Goal: Information Seeking & Learning: Learn about a topic

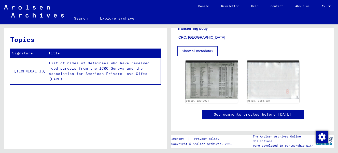
scroll to position [153, 0]
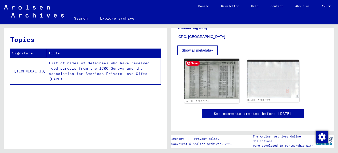
click at [203, 75] on img at bounding box center [211, 79] width 55 height 40
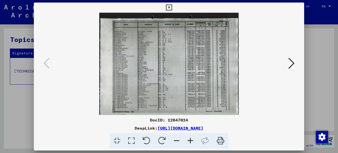
click at [295, 63] on icon at bounding box center [292, 63] width 6 height 12
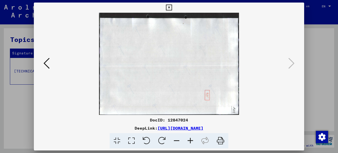
click at [44, 67] on icon at bounding box center [47, 63] width 6 height 12
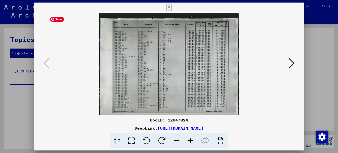
click at [148, 69] on img at bounding box center [169, 64] width 236 height 102
click at [184, 139] on icon at bounding box center [191, 142] width 14 height 16
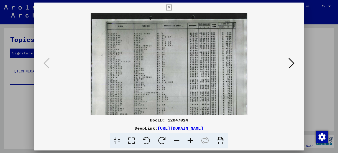
click at [184, 139] on icon at bounding box center [191, 142] width 14 height 16
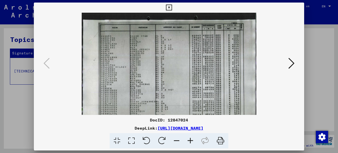
click at [184, 139] on icon at bounding box center [191, 142] width 14 height 16
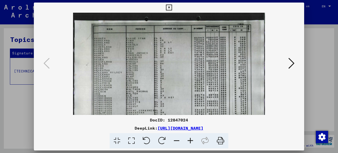
click at [184, 139] on icon at bounding box center [191, 142] width 14 height 16
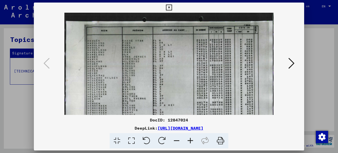
click at [184, 139] on icon at bounding box center [191, 142] width 14 height 16
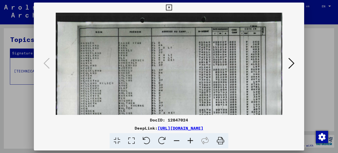
click at [184, 139] on icon at bounding box center [191, 142] width 14 height 16
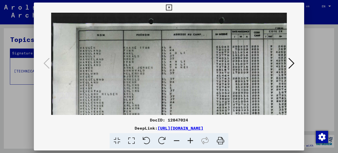
click at [184, 139] on icon at bounding box center [191, 142] width 14 height 16
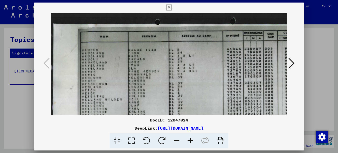
click at [184, 139] on icon at bounding box center [191, 142] width 14 height 16
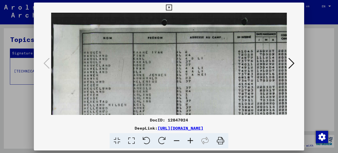
click at [184, 139] on icon at bounding box center [191, 142] width 14 height 16
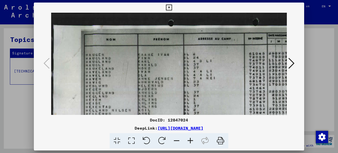
click at [184, 139] on icon at bounding box center [191, 142] width 14 height 16
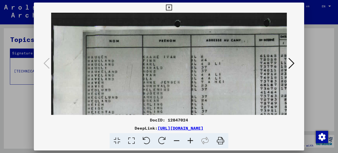
click at [184, 139] on icon at bounding box center [191, 142] width 14 height 16
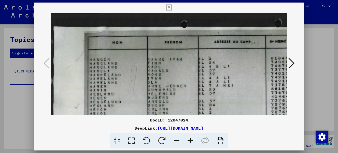
click at [184, 139] on icon at bounding box center [191, 142] width 14 height 16
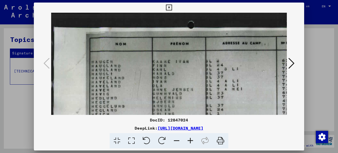
click at [184, 139] on icon at bounding box center [191, 142] width 14 height 16
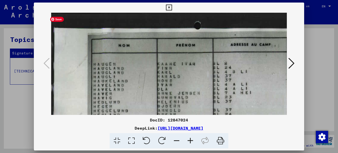
scroll to position [1, 0]
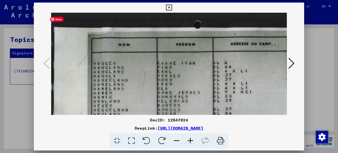
click at [144, 102] on img at bounding box center [242, 152] width 383 height 281
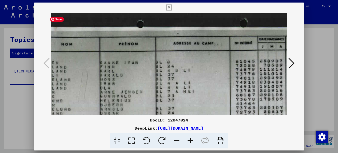
scroll to position [1, 58]
drag, startPoint x: 236, startPoint y: 98, endPoint x: 178, endPoint y: 97, distance: 58.1
click at [178, 97] on img at bounding box center [184, 151] width 383 height 281
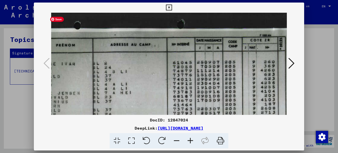
scroll to position [0, 123]
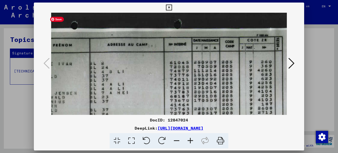
drag, startPoint x: 260, startPoint y: 96, endPoint x: 197, endPoint y: 118, distance: 66.6
click at [197, 118] on div "DocID: 12847024 DeepLink: [URL][DOMAIN_NAME]" at bounding box center [169, 76] width 271 height 147
click at [185, 138] on icon at bounding box center [191, 142] width 14 height 16
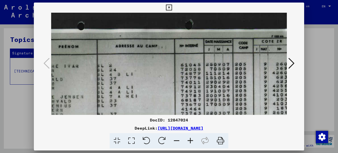
click at [185, 138] on icon at bounding box center [191, 142] width 14 height 16
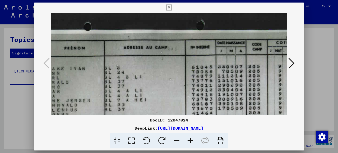
click at [185, 138] on icon at bounding box center [191, 142] width 14 height 16
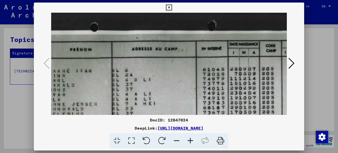
click at [185, 138] on icon at bounding box center [191, 142] width 14 height 16
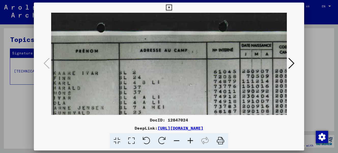
click at [185, 138] on icon at bounding box center [191, 142] width 14 height 16
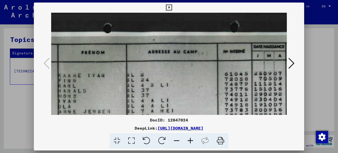
click at [185, 138] on icon at bounding box center [191, 142] width 14 height 16
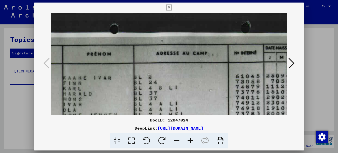
click at [185, 138] on icon at bounding box center [191, 142] width 14 height 16
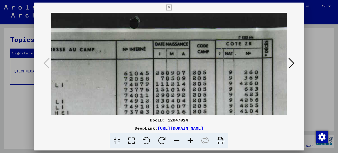
scroll to position [3, 247]
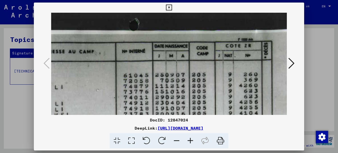
drag, startPoint x: 278, startPoint y: 99, endPoint x: 154, endPoint y: 96, distance: 123.9
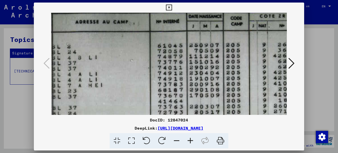
scroll to position [33, 209]
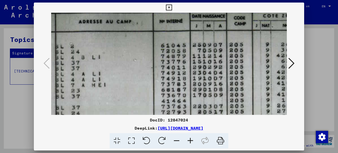
drag, startPoint x: 177, startPoint y: 107, endPoint x: 215, endPoint y: 77, distance: 48.2
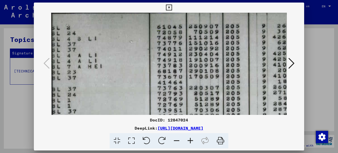
scroll to position [56, 212]
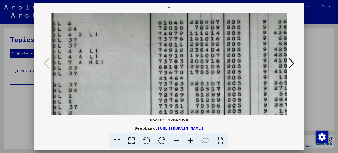
drag, startPoint x: 210, startPoint y: 78, endPoint x: 207, endPoint y: 55, distance: 23.1
click at [207, 55] on img at bounding box center [91, 142] width 505 height 370
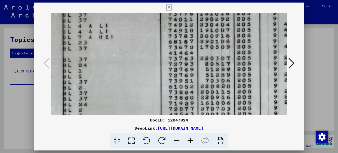
scroll to position [82, 202]
drag, startPoint x: 195, startPoint y: 25, endPoint x: 206, endPoint y: 3, distance: 24.0
click at [206, 3] on div "DocID: 12847024 DeepLink: [URL][DOMAIN_NAME]" at bounding box center [169, 76] width 338 height 153
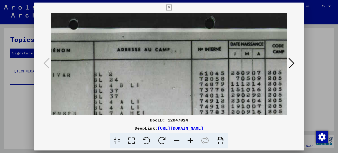
scroll to position [4, 170]
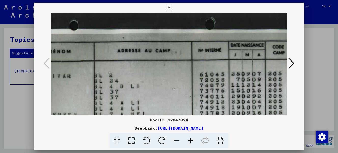
drag, startPoint x: 170, startPoint y: 55, endPoint x: 194, endPoint y: 111, distance: 61.3
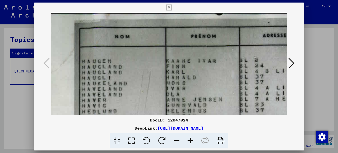
drag, startPoint x: 127, startPoint y: 78, endPoint x: 273, endPoint y: 62, distance: 147.1
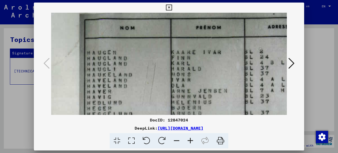
scroll to position [29, 19]
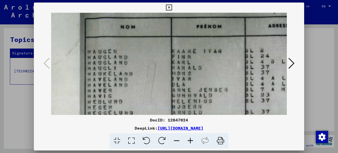
drag, startPoint x: 164, startPoint y: 96, endPoint x: 170, endPoint y: 86, distance: 11.7
